Goal: Task Accomplishment & Management: Manage account settings

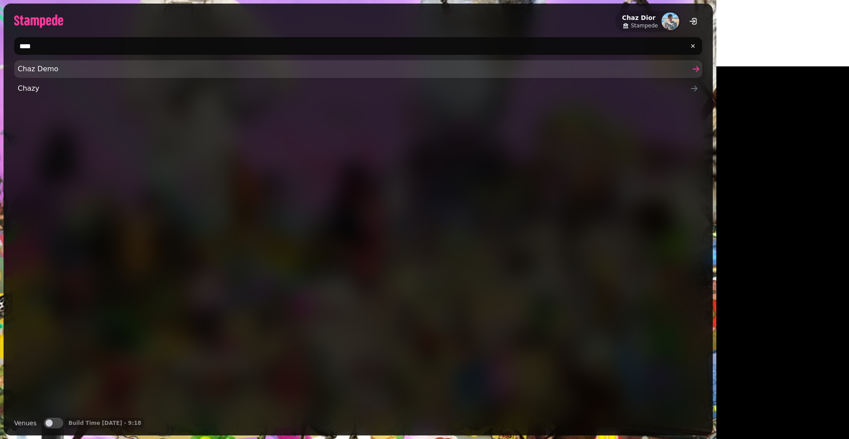
type input "****"
click at [37, 69] on span "Chaz Demo" at bounding box center [354, 69] width 672 height 11
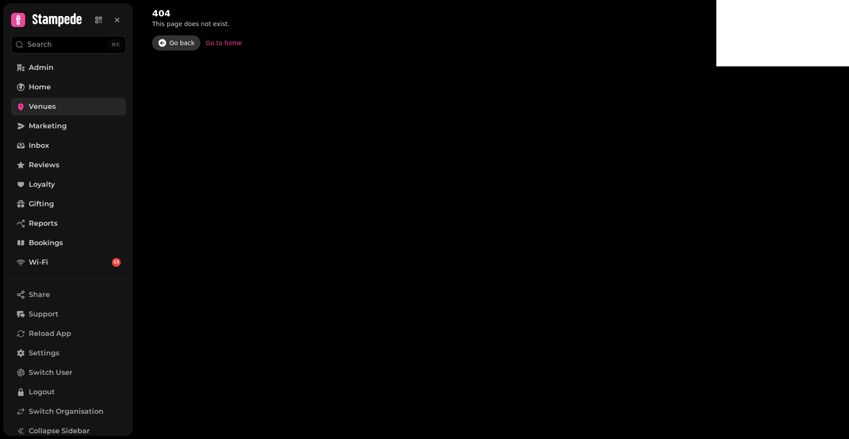
click at [52, 108] on span "Venues" at bounding box center [42, 106] width 27 height 11
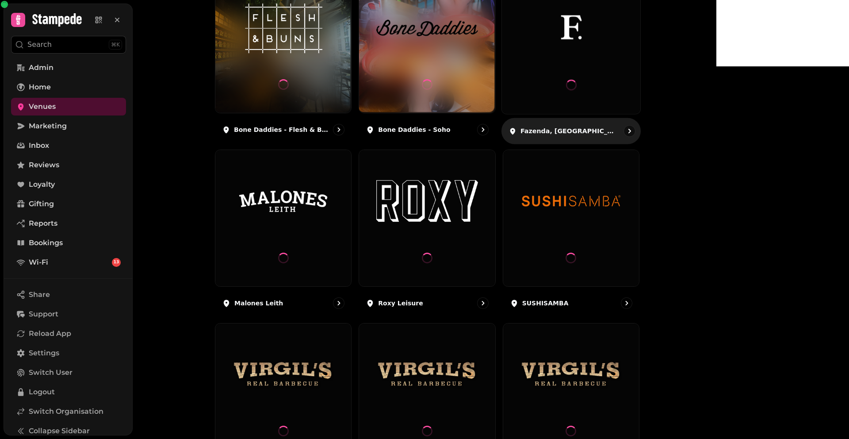
scroll to position [155, 0]
click at [576, 74] on div at bounding box center [571, 85] width 11 height 58
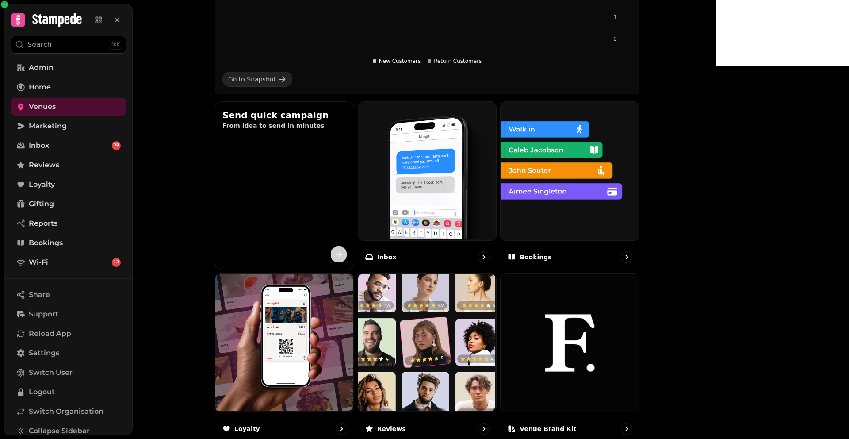
scroll to position [258, 0]
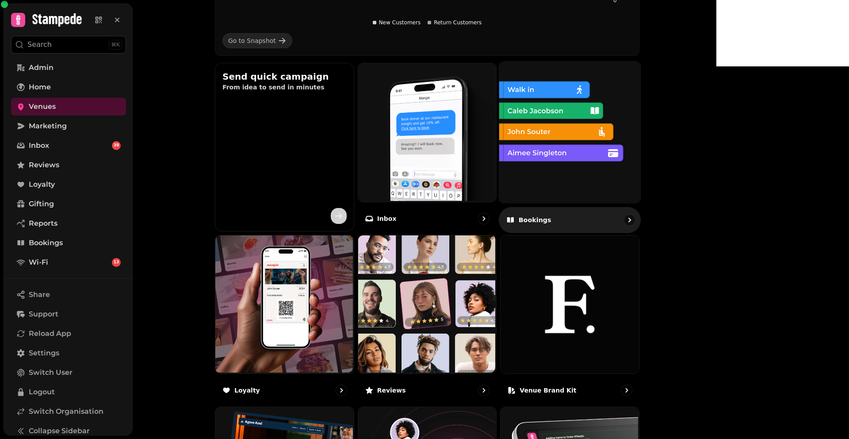
click at [597, 164] on img at bounding box center [568, 131] width 141 height 141
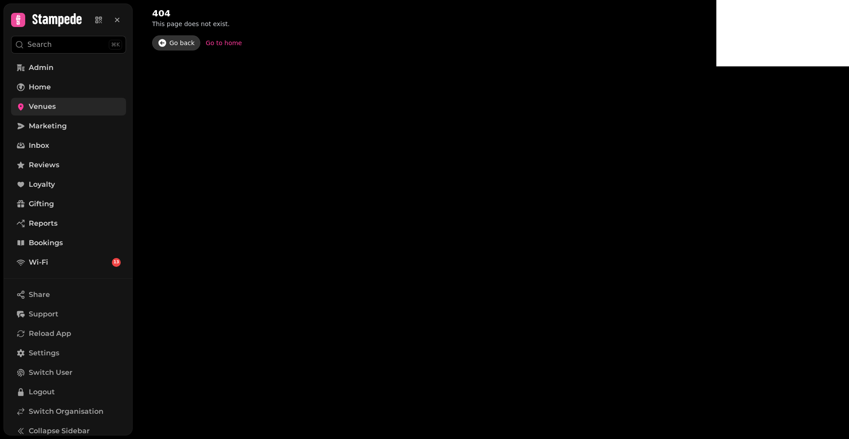
click at [77, 103] on link "Venues" at bounding box center [68, 107] width 115 height 18
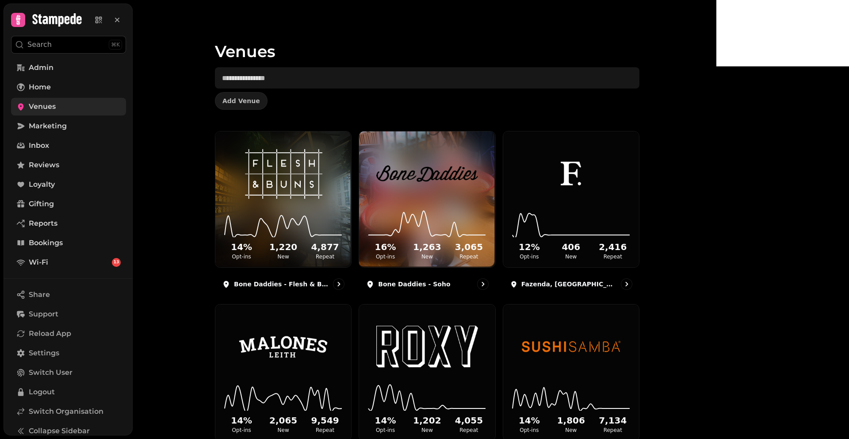
click at [46, 106] on span "Venues" at bounding box center [42, 106] width 27 height 11
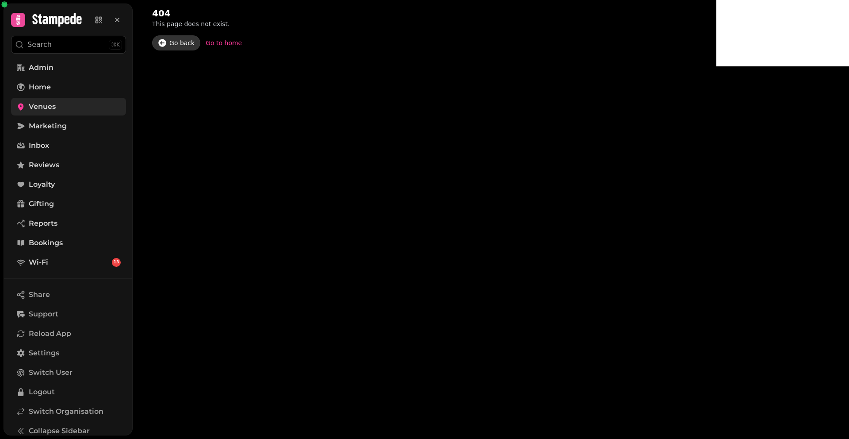
click at [45, 106] on span "Venues" at bounding box center [42, 106] width 27 height 11
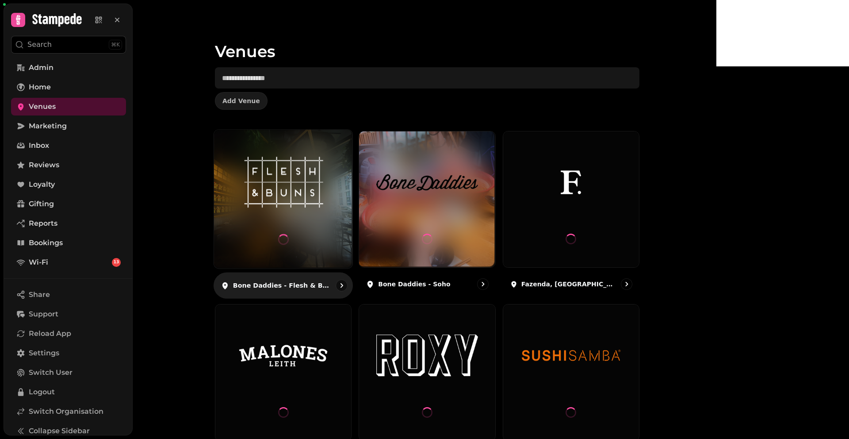
click at [310, 197] on img at bounding box center [283, 182] width 104 height 58
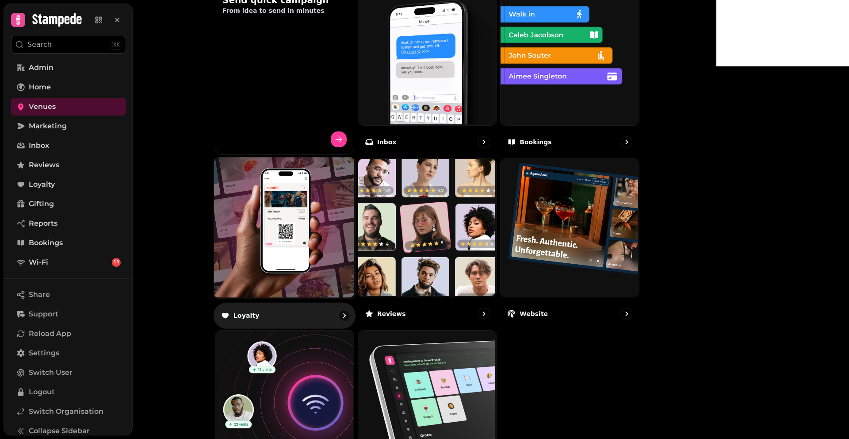
scroll to position [256, 0]
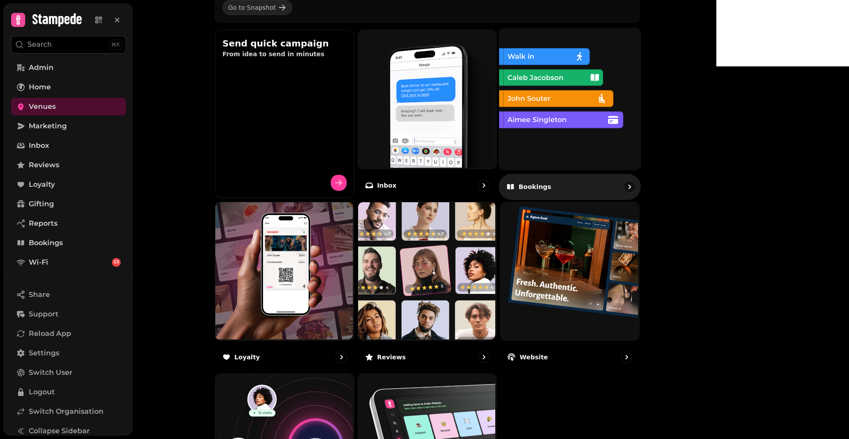
click at [639, 77] on img at bounding box center [568, 97] width 141 height 141
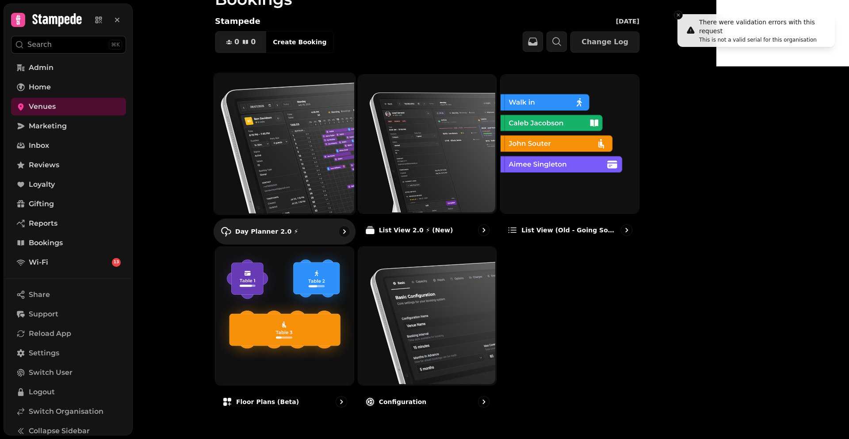
scroll to position [35, 0]
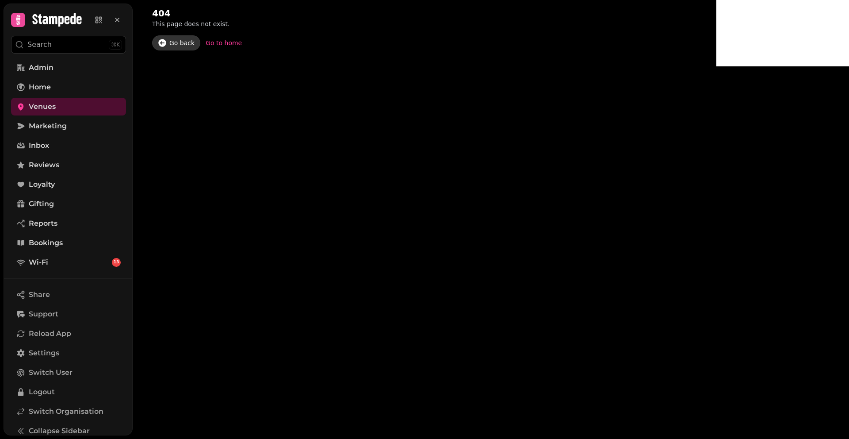
click at [217, 43] on div "Go to home" at bounding box center [224, 42] width 36 height 9
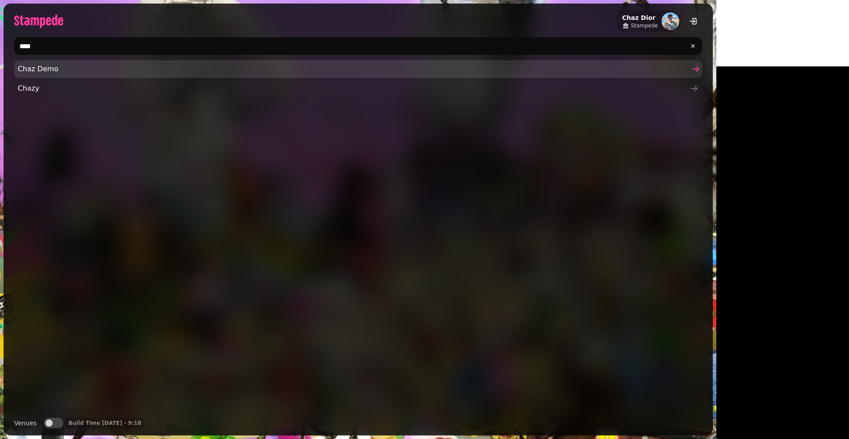
type input "****"
click at [50, 71] on span "Chaz Demo" at bounding box center [354, 69] width 672 height 11
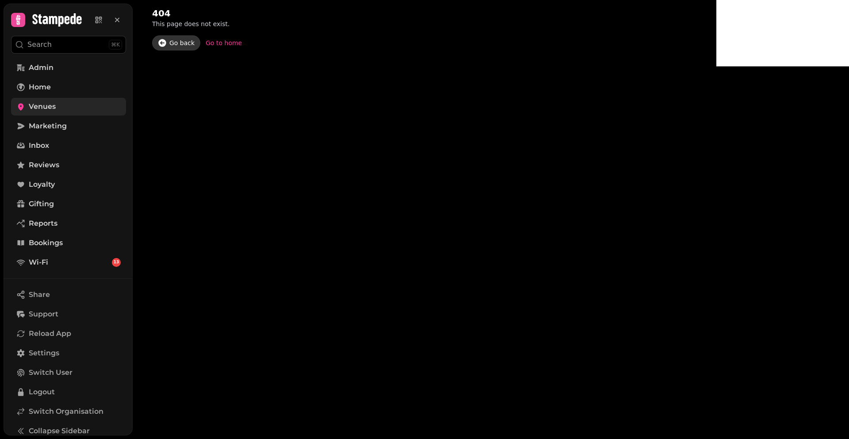
click at [61, 105] on link "Venues" at bounding box center [68, 107] width 115 height 18
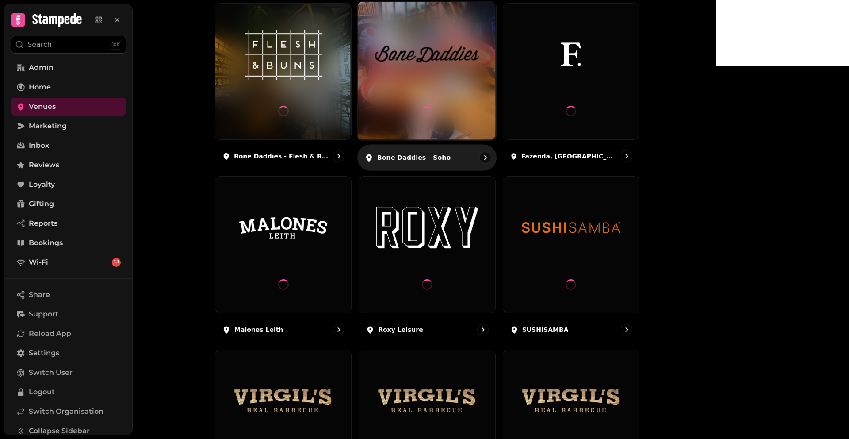
scroll to position [105, 0]
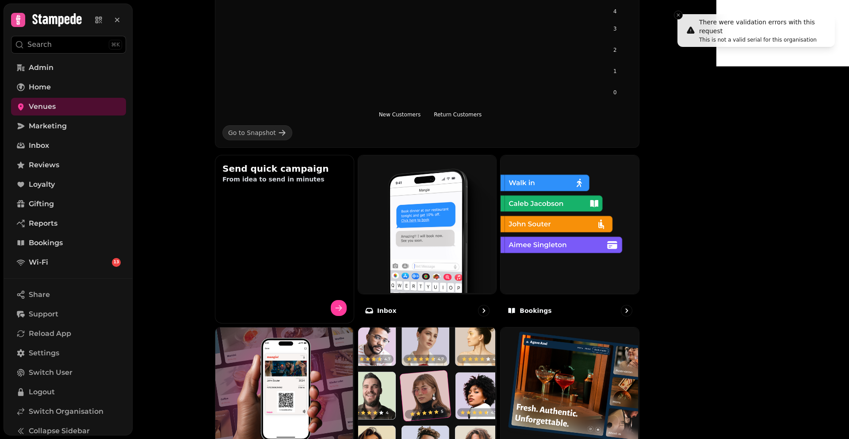
scroll to position [280, 0]
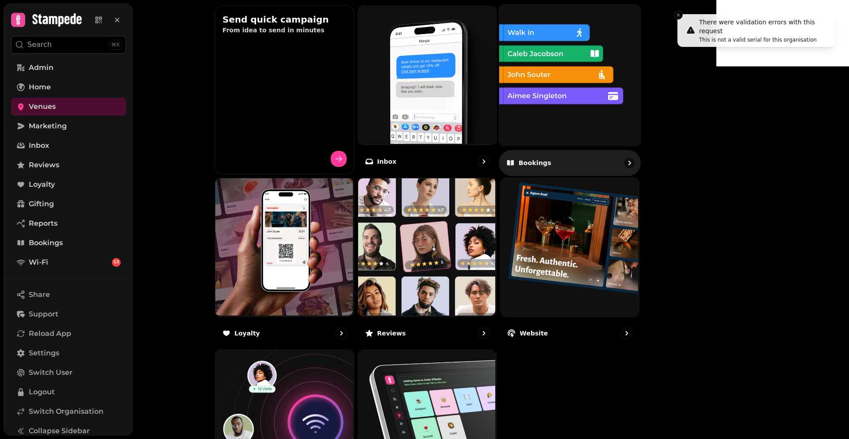
click at [608, 108] on img at bounding box center [568, 74] width 141 height 141
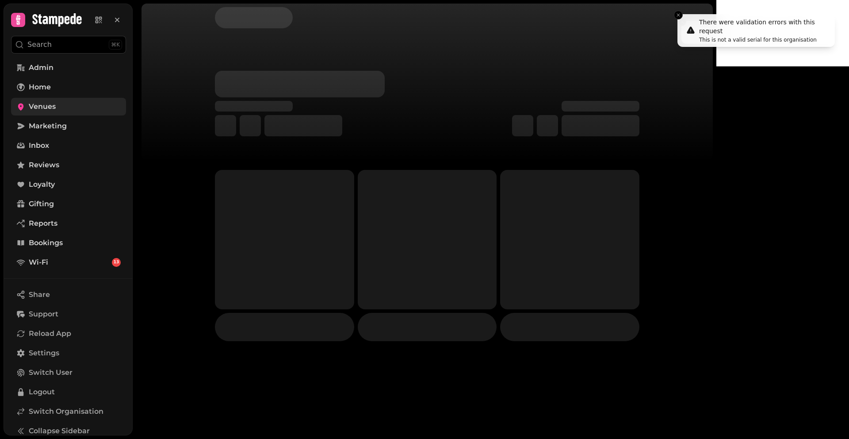
click at [69, 106] on link "Venues" at bounding box center [68, 107] width 115 height 18
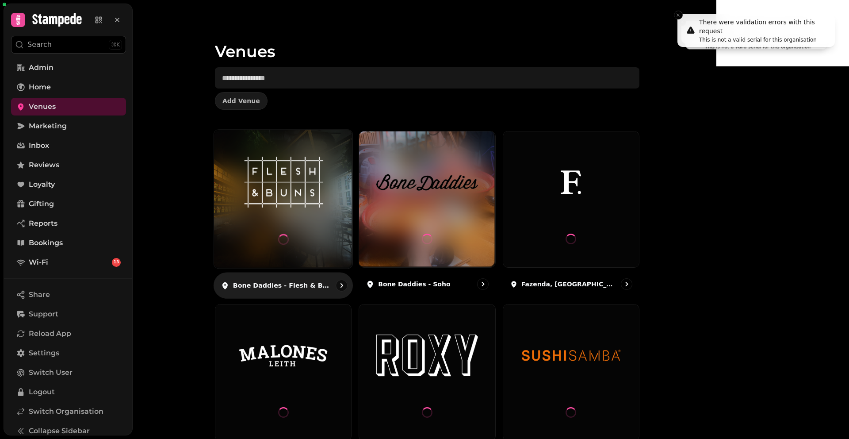
click at [352, 215] on div at bounding box center [283, 199] width 138 height 138
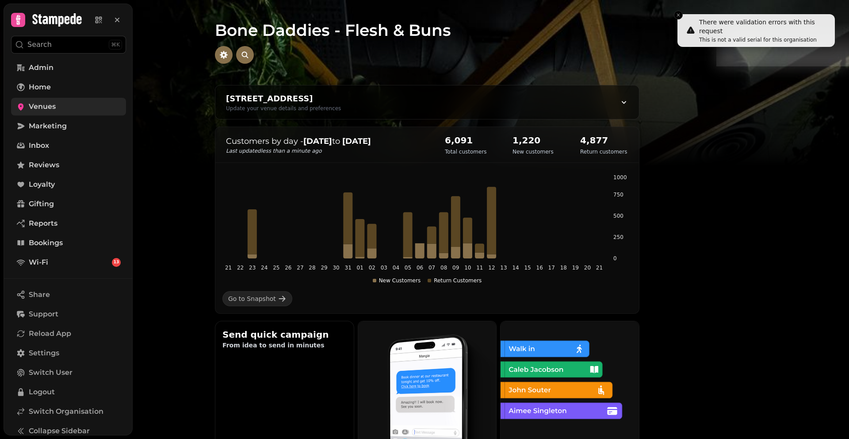
click at [54, 110] on span "Venues" at bounding box center [42, 106] width 27 height 11
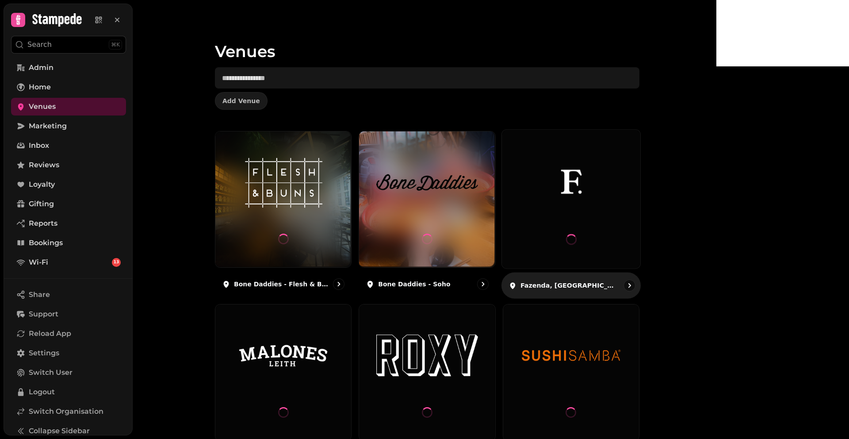
click at [600, 203] on img at bounding box center [571, 182] width 104 height 58
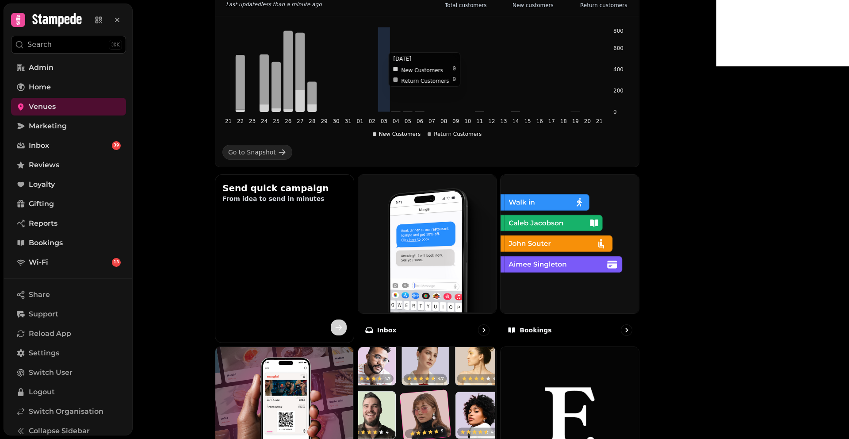
scroll to position [258, 0]
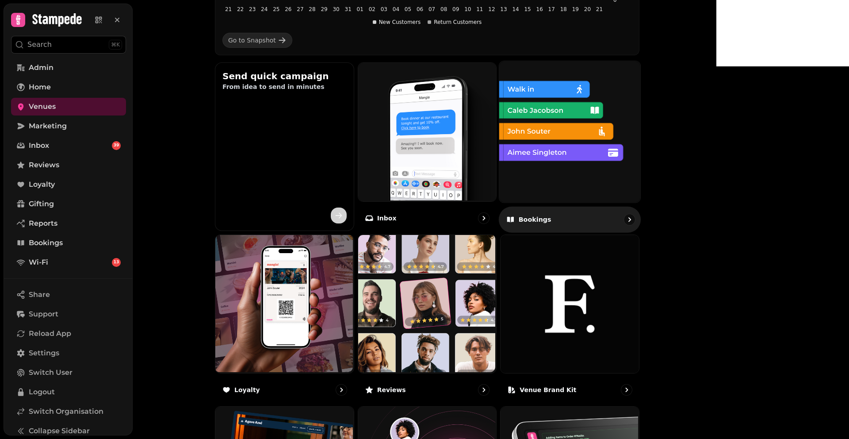
click at [600, 149] on img at bounding box center [568, 130] width 141 height 141
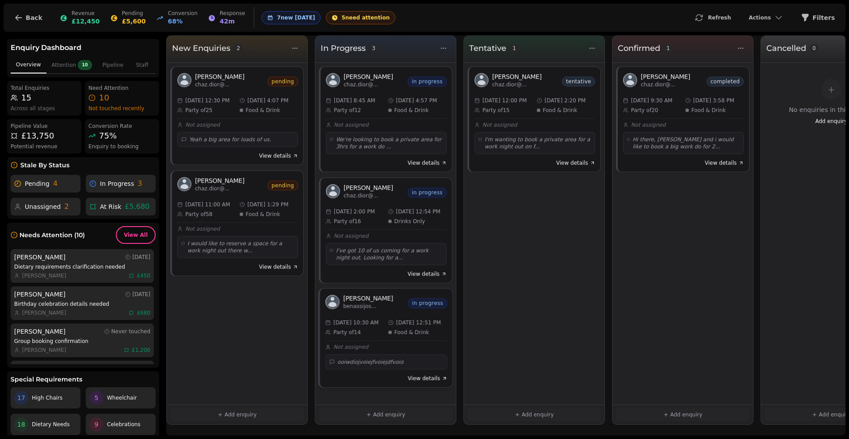
click at [340, 293] on div "[PERSON_NAME]... in progress" at bounding box center [386, 298] width 133 height 21
click at [41, 134] on span "£13,750" at bounding box center [37, 136] width 33 height 12
drag, startPoint x: 41, startPoint y: 135, endPoint x: 22, endPoint y: 120, distance: 23.6
click at [22, 120] on div "Pipeline Value £13,750 Potential revenue" at bounding box center [44, 136] width 74 height 34
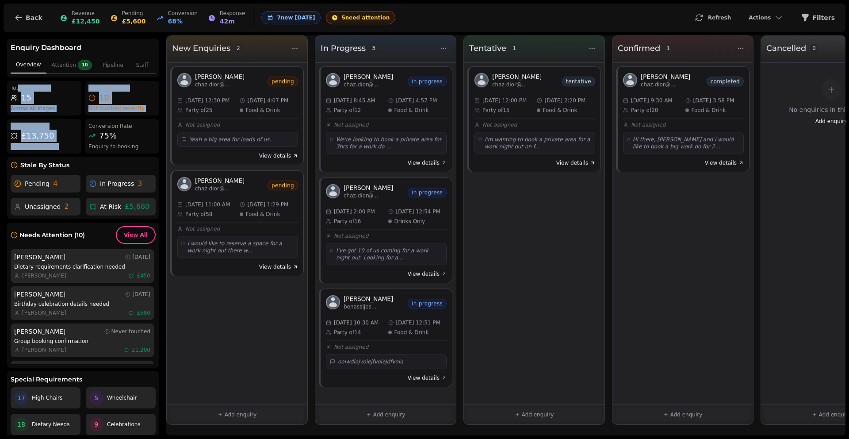
drag, startPoint x: 19, startPoint y: 88, endPoint x: 85, endPoint y: 125, distance: 75.8
click at [85, 125] on div "Total Enquiries 15 Across all stages Need Attention 10 Not touched recently Pip…" at bounding box center [83, 117] width 152 height 73
click at [66, 108] on div "Across all stages" at bounding box center [44, 108] width 67 height 7
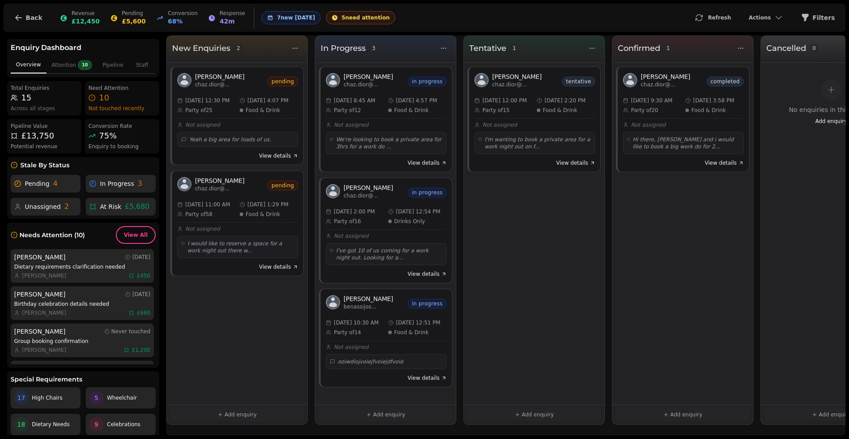
click at [29, 90] on span "Total Enquiries" at bounding box center [44, 87] width 67 height 7
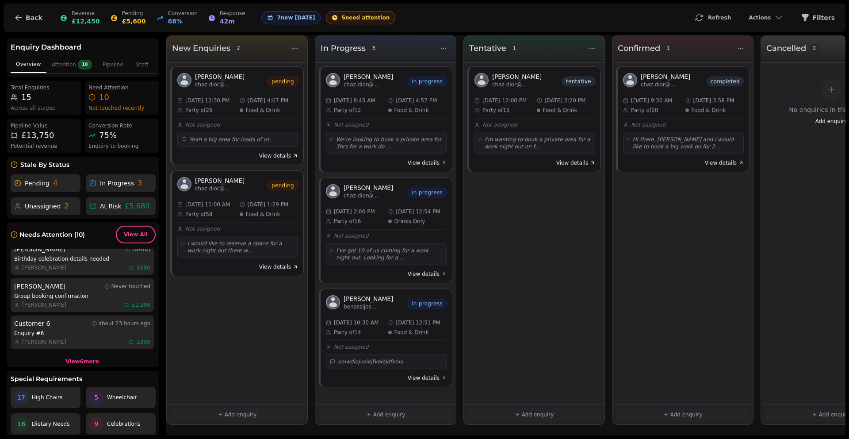
scroll to position [51, 0]
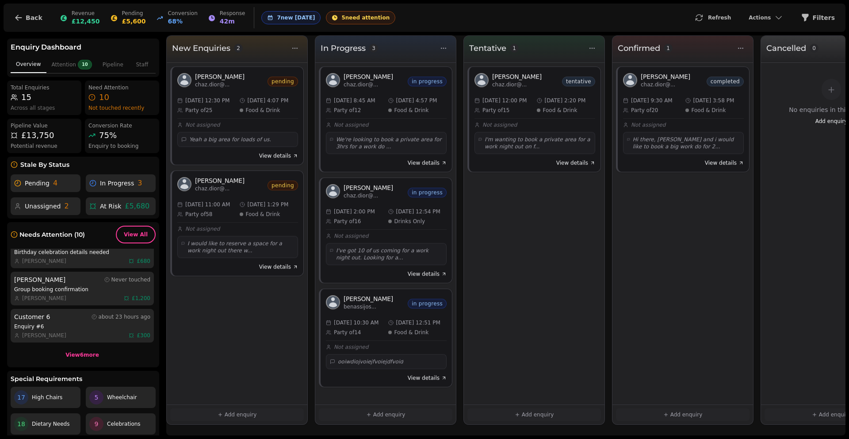
drag, startPoint x: 251, startPoint y: 118, endPoint x: 129, endPoint y: 438, distance: 342.5
